Goal: Use online tool/utility: Use online tool/utility

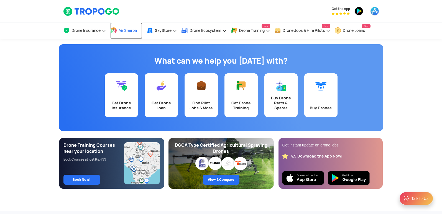
click at [122, 30] on span "Air Sherpa" at bounding box center [128, 30] width 18 height 4
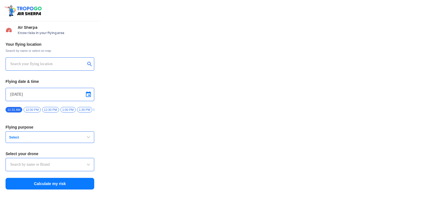
type input "Lookout VTOL_Tactical"
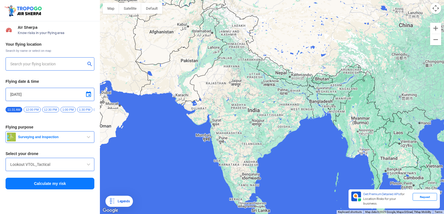
drag, startPoint x: 139, startPoint y: 42, endPoint x: 123, endPoint y: 15, distance: 31.4
click at [126, 21] on div at bounding box center [272, 107] width 344 height 214
type input "[GEOGRAPHIC_DATA], [GEOGRAPHIC_DATA] 530049, [GEOGRAPHIC_DATA]"
click at [88, 167] on span at bounding box center [88, 164] width 7 height 7
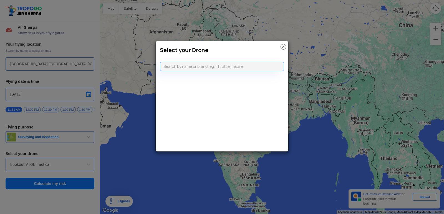
click at [283, 45] on img at bounding box center [283, 47] width 6 height 6
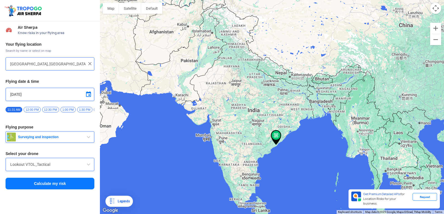
click at [14, 62] on input "[GEOGRAPHIC_DATA], [GEOGRAPHIC_DATA] 530049, [GEOGRAPHIC_DATA]" at bounding box center [47, 64] width 75 height 7
click at [47, 60] on div "[GEOGRAPHIC_DATA], [GEOGRAPHIC_DATA] 530049, [GEOGRAPHIC_DATA]" at bounding box center [50, 63] width 89 height 13
click at [90, 63] on img at bounding box center [90, 64] width 6 height 6
click at [72, 66] on input "text" at bounding box center [47, 64] width 75 height 7
type input "[GEOGRAPHIC_DATA], [GEOGRAPHIC_DATA] 530049, [GEOGRAPHIC_DATA]"
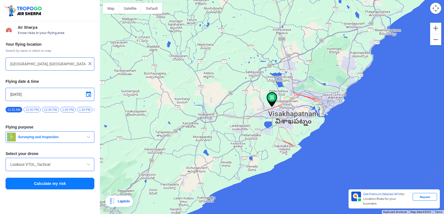
click at [271, 97] on img at bounding box center [272, 99] width 11 height 15
click at [271, 99] on img at bounding box center [272, 99] width 11 height 15
click at [273, 96] on img at bounding box center [272, 99] width 11 height 15
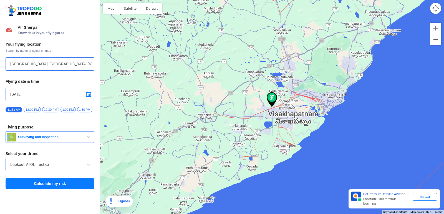
click at [30, 109] on span "12:00 PM" at bounding box center [32, 110] width 17 height 6
click at [88, 138] on span "button" at bounding box center [88, 137] width 7 height 7
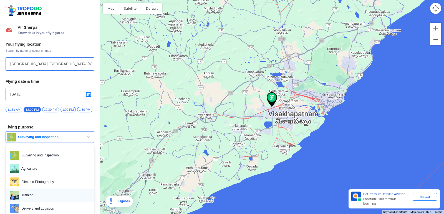
click at [56, 200] on span "Training" at bounding box center [54, 195] width 70 height 9
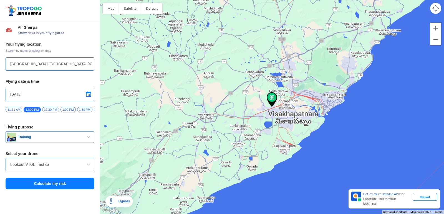
click at [88, 166] on span at bounding box center [88, 164] width 7 height 7
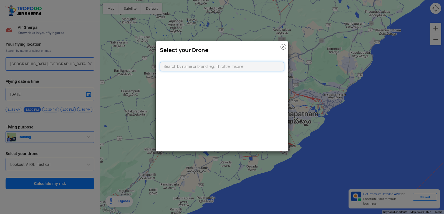
click at [169, 65] on input "text" at bounding box center [222, 66] width 124 height 9
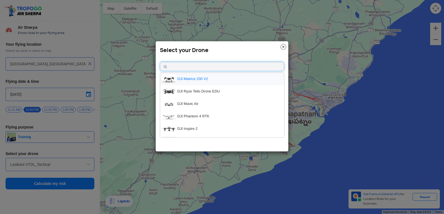
type input "dj"
click at [201, 78] on li "DJI Matrice 200 V2" at bounding box center [222, 79] width 124 height 12
type input "DJI Matrice 200 V2"
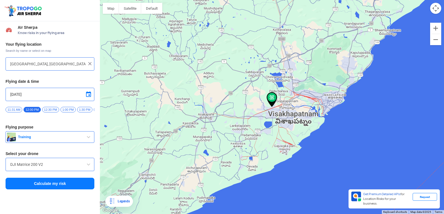
click at [74, 186] on button "Calculate my risk" at bounding box center [50, 184] width 89 height 12
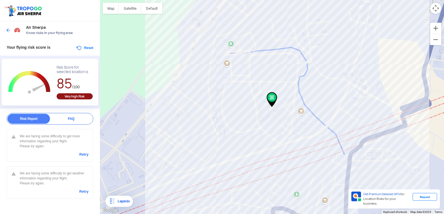
click at [272, 95] on img at bounding box center [272, 99] width 11 height 15
click at [270, 97] on img at bounding box center [272, 99] width 11 height 15
click at [79, 46] on button "Reset" at bounding box center [84, 48] width 17 height 7
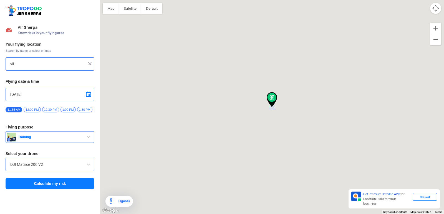
type input "[GEOGRAPHIC_DATA], [GEOGRAPHIC_DATA] 530049, [GEOGRAPHIC_DATA]"
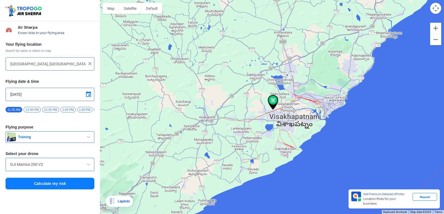
drag, startPoint x: 271, startPoint y: 95, endPoint x: 272, endPoint y: 99, distance: 3.7
click at [272, 99] on div at bounding box center [272, 107] width 344 height 214
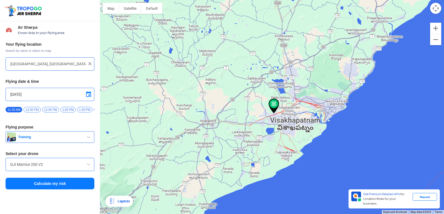
click at [87, 62] on div at bounding box center [49, 64] width 79 height 7
click at [88, 63] on img at bounding box center [90, 64] width 6 height 6
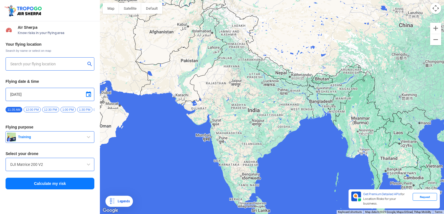
click at [59, 65] on input "text" at bounding box center [47, 64] width 75 height 7
type input "[GEOGRAPHIC_DATA], [GEOGRAPHIC_DATA] 530049, [GEOGRAPHIC_DATA]"
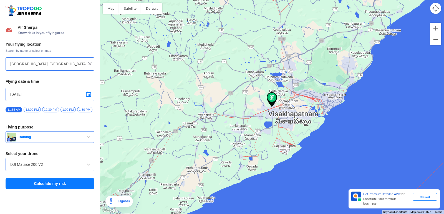
click at [32, 110] on span "12:00 PM" at bounding box center [32, 110] width 17 height 6
drag, startPoint x: 135, startPoint y: 128, endPoint x: 77, endPoint y: 152, distance: 62.9
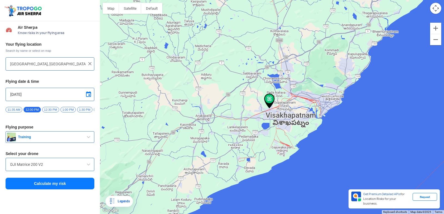
click at [62, 182] on button "Calculate my risk" at bounding box center [50, 184] width 89 height 12
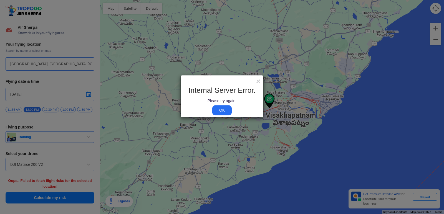
click at [220, 111] on link "OK" at bounding box center [221, 111] width 19 height 10
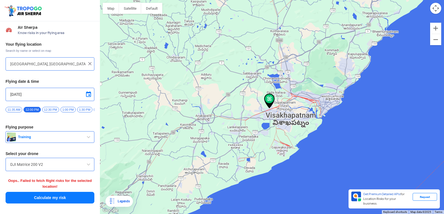
click at [267, 97] on img at bounding box center [269, 101] width 11 height 15
click at [268, 98] on img at bounding box center [269, 101] width 11 height 15
click at [270, 100] on img at bounding box center [269, 101] width 11 height 15
click at [73, 196] on button "Calculate my risk" at bounding box center [50, 198] width 89 height 12
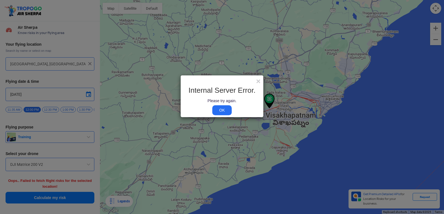
click at [224, 110] on link "OK" at bounding box center [221, 111] width 19 height 10
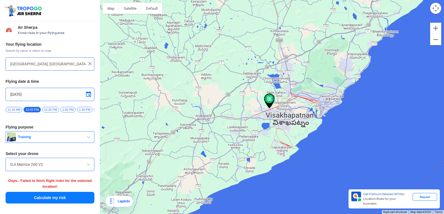
click at [269, 99] on img at bounding box center [269, 101] width 11 height 15
click at [79, 199] on button "Calculate my risk" at bounding box center [50, 198] width 89 height 12
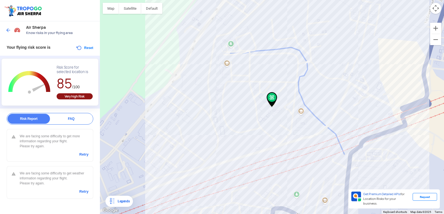
click at [274, 96] on img at bounding box center [272, 99] width 11 height 15
click at [133, 9] on button "Satellite" at bounding box center [130, 8] width 22 height 11
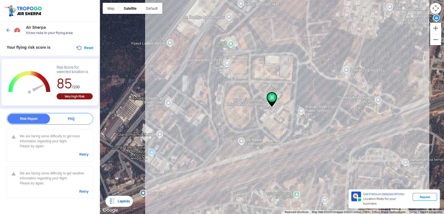
click at [243, 98] on div at bounding box center [272, 107] width 344 height 214
click at [252, 100] on div at bounding box center [272, 107] width 344 height 214
click at [83, 154] on link "Retry" at bounding box center [83, 154] width 9 height 5
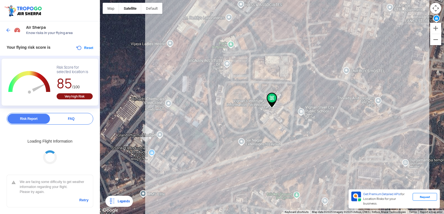
click at [84, 199] on link "Retry" at bounding box center [83, 200] width 9 height 5
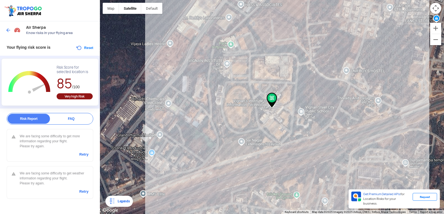
click at [80, 155] on link "Retry" at bounding box center [83, 154] width 9 height 5
click at [81, 155] on link "Retry" at bounding box center [83, 154] width 9 height 5
click at [86, 156] on link "Retry" at bounding box center [83, 154] width 9 height 5
click at [82, 155] on link "Retry" at bounding box center [83, 154] width 9 height 5
click at [73, 125] on div "Risk Report FAQ" at bounding box center [50, 119] width 87 height 12
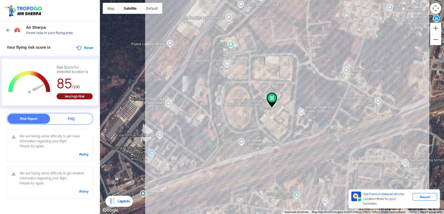
click at [71, 119] on div "FAQ" at bounding box center [71, 119] width 42 height 10
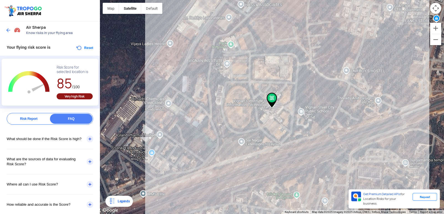
click at [36, 120] on div "Risk Report" at bounding box center [28, 119] width 42 height 10
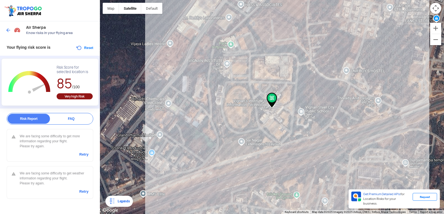
click at [82, 155] on link "Retry" at bounding box center [83, 154] width 9 height 5
click at [83, 155] on link "Retry" at bounding box center [83, 154] width 9 height 5
click at [82, 155] on link "Retry" at bounding box center [83, 154] width 9 height 5
click at [82, 153] on link "Retry" at bounding box center [83, 154] width 9 height 5
click at [83, 191] on link "Retry" at bounding box center [83, 191] width 9 height 5
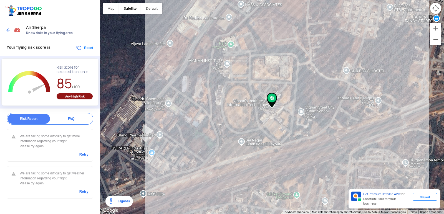
click at [86, 157] on link "Retry" at bounding box center [83, 154] width 9 height 5
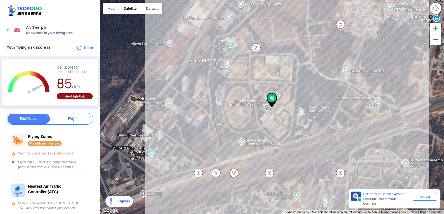
click at [86, 157] on div "Flying Zones Fly with permissions Your flying location is in a Yellow Zone Fly …" at bounding box center [50, 151] width 87 height 45
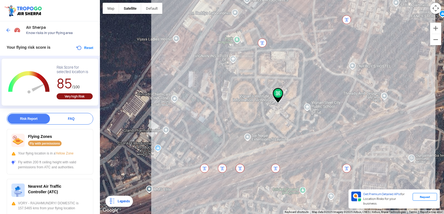
drag, startPoint x: 131, startPoint y: 160, endPoint x: 98, endPoint y: 134, distance: 42.3
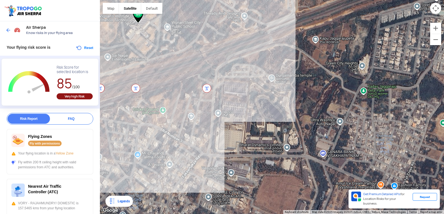
drag, startPoint x: 98, startPoint y: 134, endPoint x: 243, endPoint y: 140, distance: 144.9
click at [243, 140] on div at bounding box center [272, 107] width 344 height 214
click at [153, 83] on div at bounding box center [272, 107] width 344 height 214
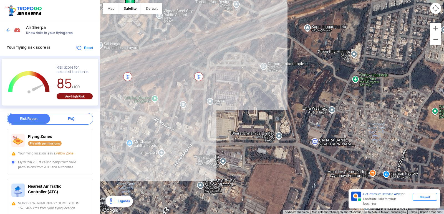
drag, startPoint x: 176, startPoint y: 118, endPoint x: 163, endPoint y: 99, distance: 23.1
click at [163, 99] on div at bounding box center [272, 107] width 344 height 214
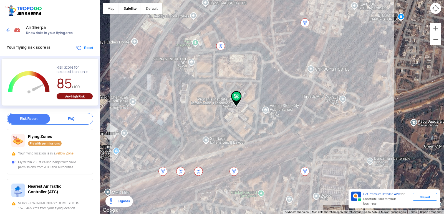
drag, startPoint x: 163, startPoint y: 99, endPoint x: 275, endPoint y: 203, distance: 153.3
click at [275, 203] on div at bounding box center [272, 107] width 344 height 214
